Goal: Learn about a topic

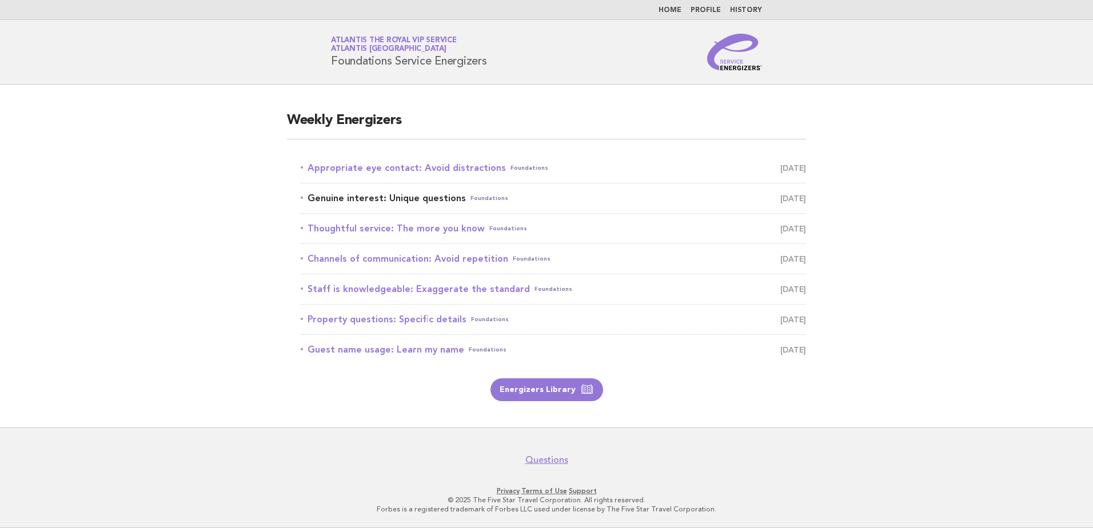
click at [372, 197] on link "Genuine interest: Unique questions Foundations [DATE]" at bounding box center [553, 198] width 505 height 16
click at [397, 163] on link "Appropriate eye contact: Avoid distractions Foundations [DATE]" at bounding box center [553, 168] width 505 height 16
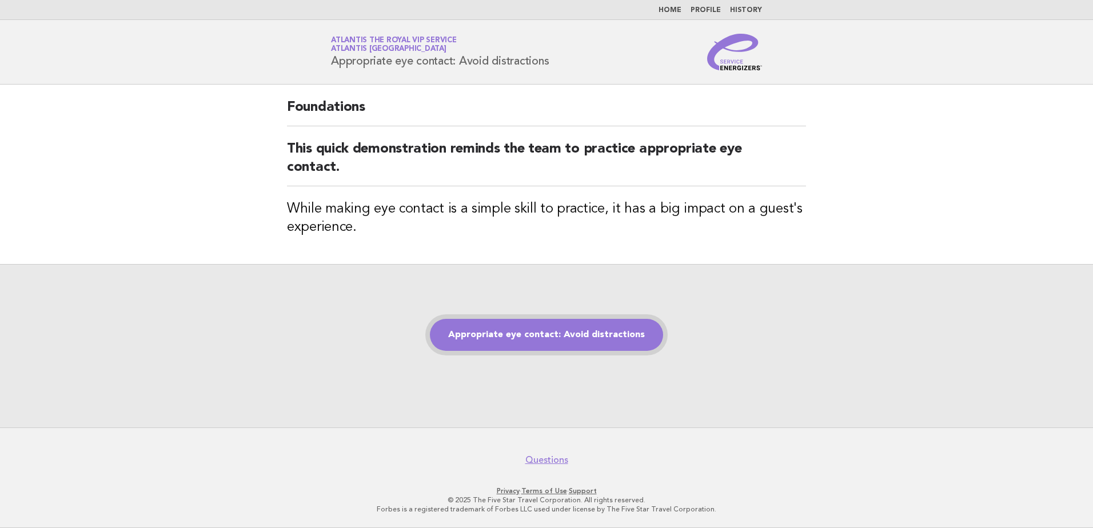
click at [541, 329] on link "Appropriate eye contact: Avoid distractions" at bounding box center [546, 335] width 233 height 32
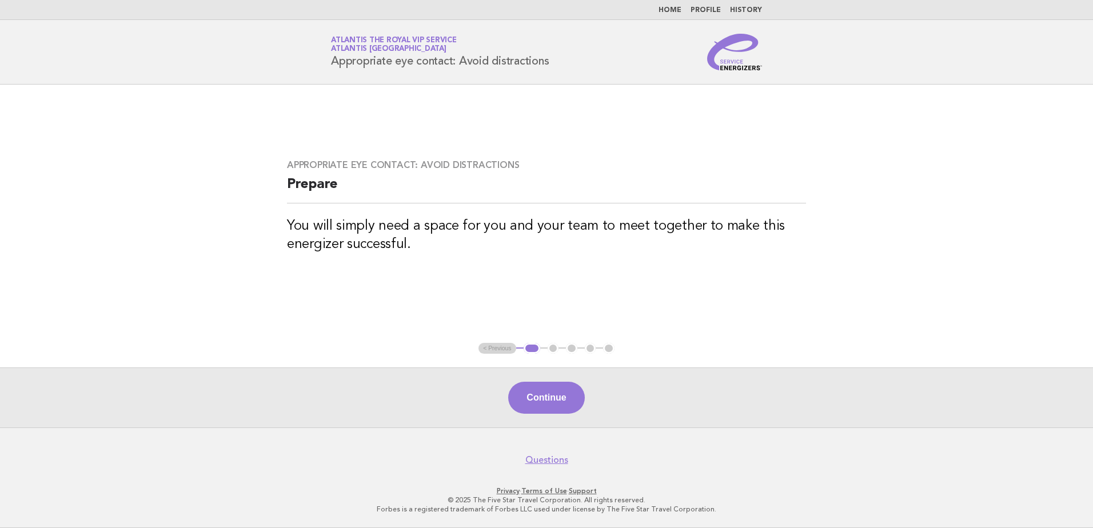
click at [876, 217] on main "Appropriate eye contact: Avoid distractions Prepare You will simply need a spac…" at bounding box center [546, 256] width 1093 height 343
click at [533, 401] on button "Continue" at bounding box center [546, 398] width 76 height 32
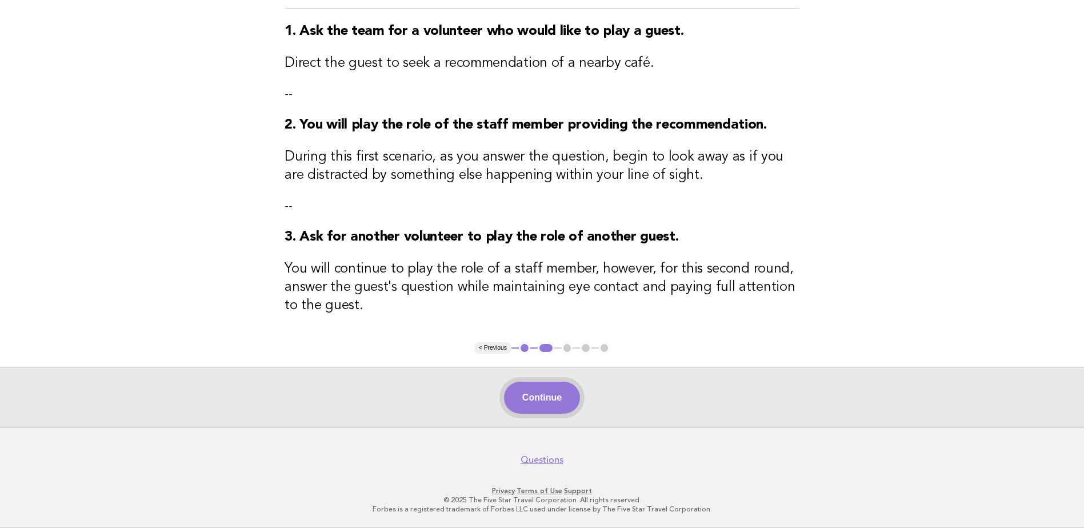
click at [556, 405] on button "Continue" at bounding box center [542, 398] width 76 height 32
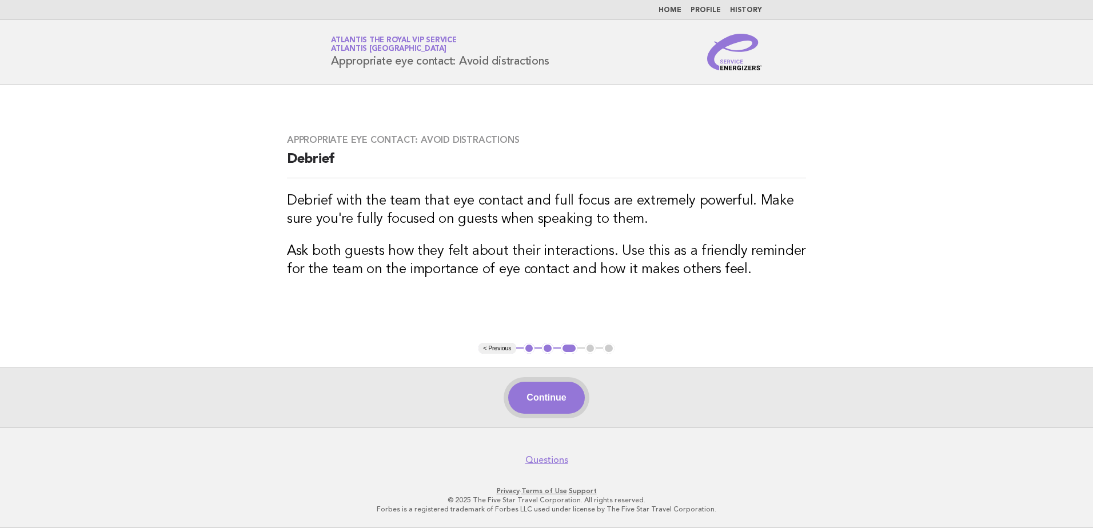
click at [553, 400] on button "Continue" at bounding box center [546, 398] width 76 height 32
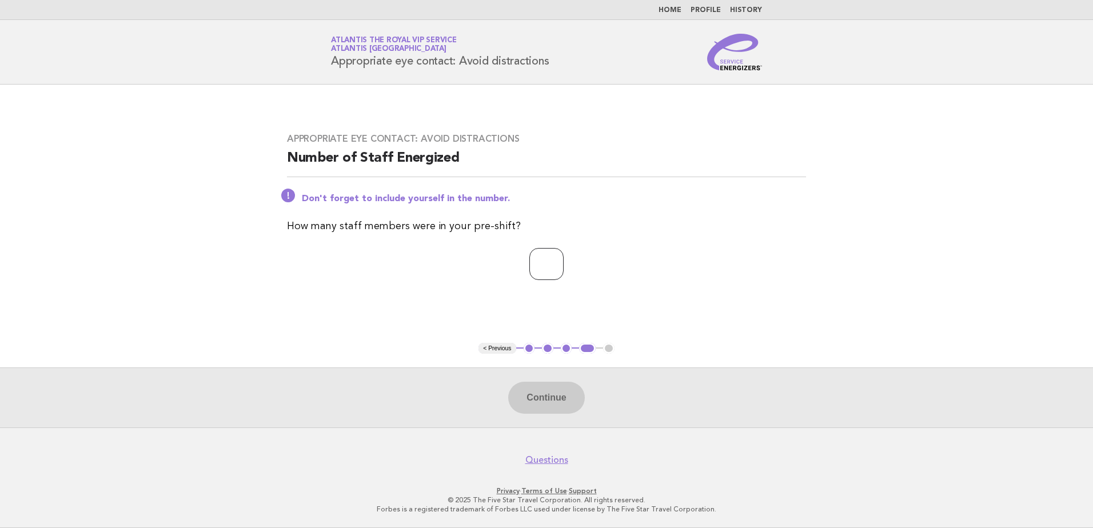
click at [561, 277] on input "number" at bounding box center [546, 264] width 34 height 32
type input "**"
click at [571, 398] on button "Continue" at bounding box center [546, 398] width 76 height 32
